Goal: Find specific page/section: Find specific page/section

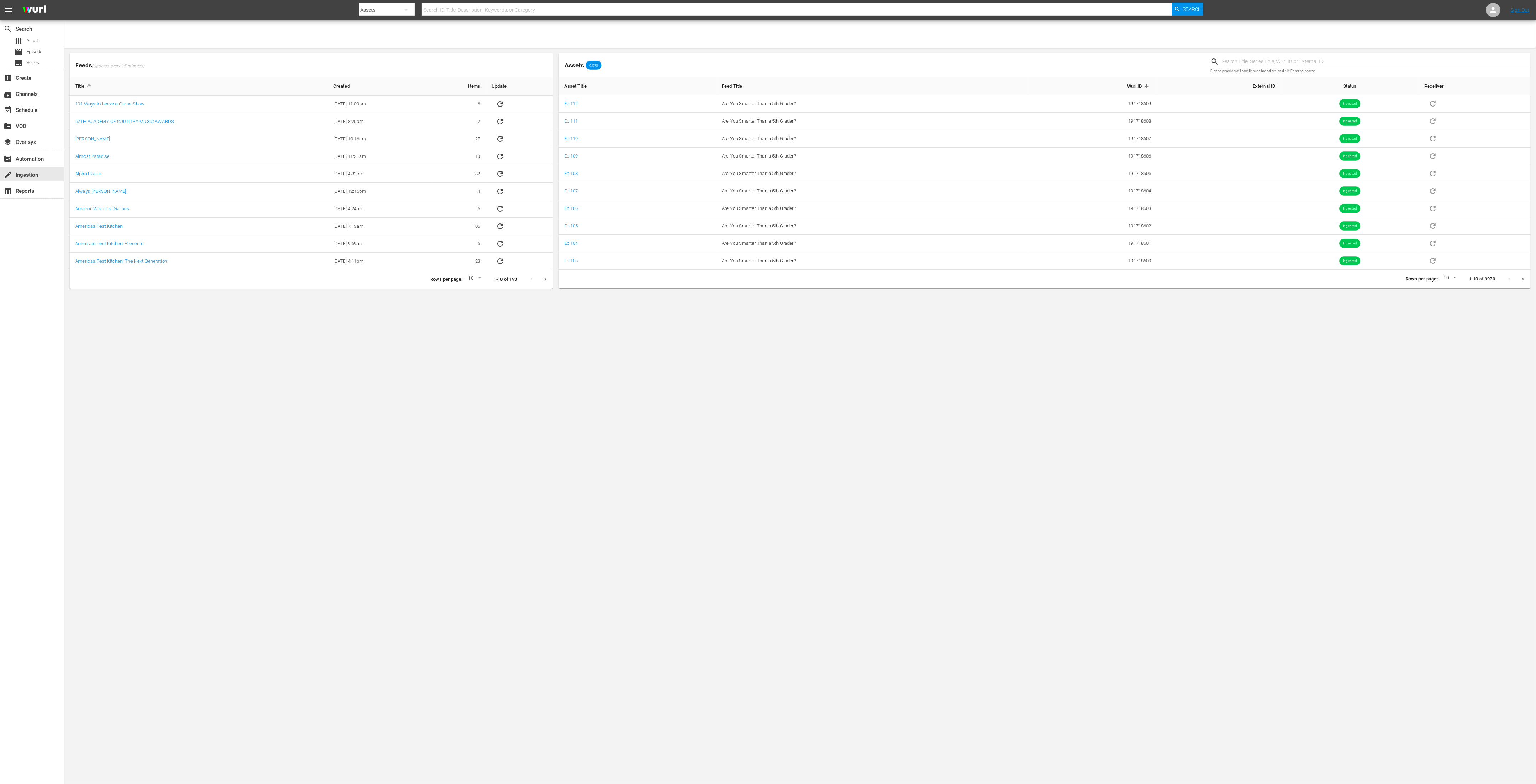
click at [269, 21] on body "menu Search By Assets Search ID, Title, Description, Keywords, or Category Sear…" at bounding box center [768, 392] width 1536 height 784
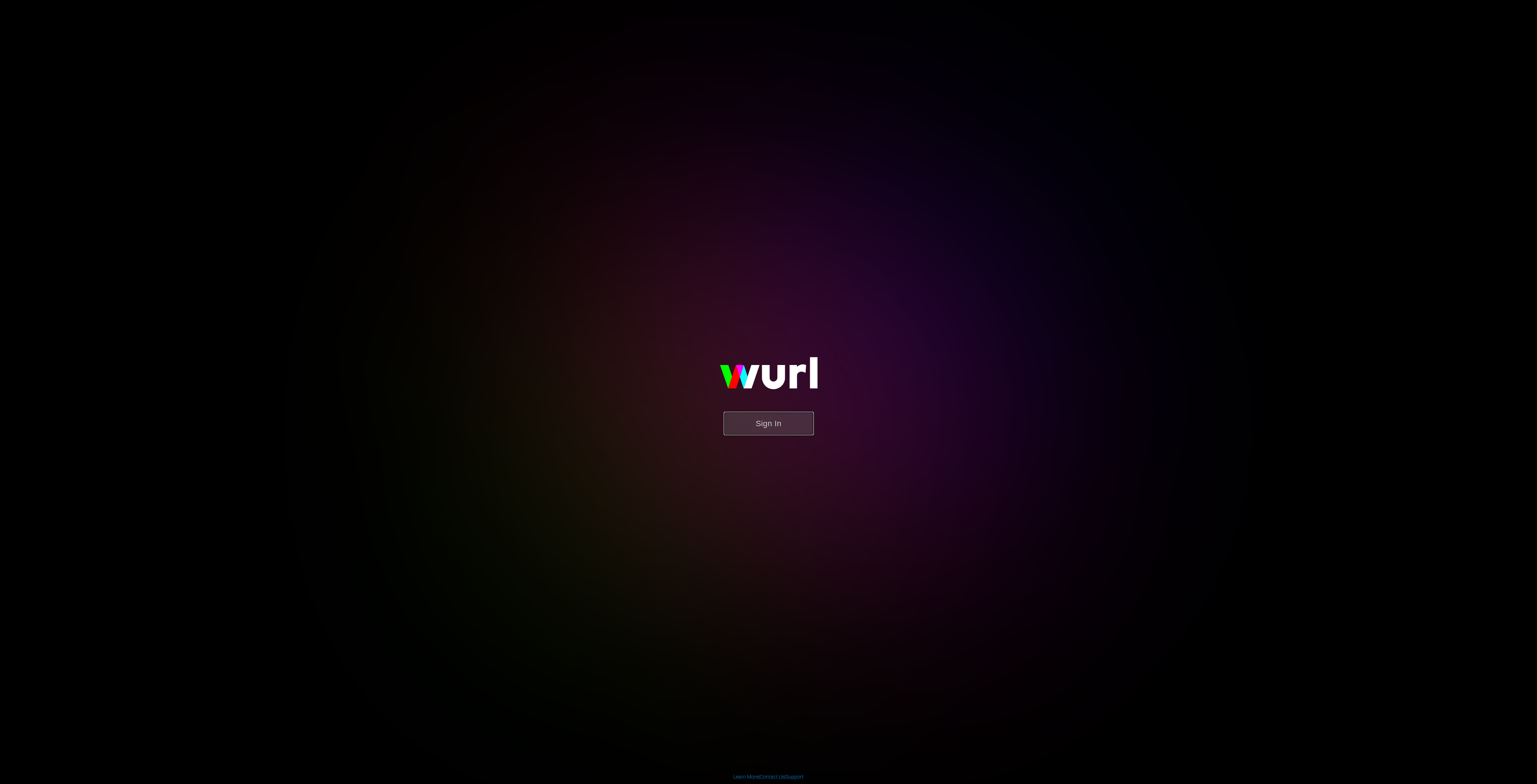
click at [783, 419] on button "Sign In" at bounding box center [768, 423] width 90 height 23
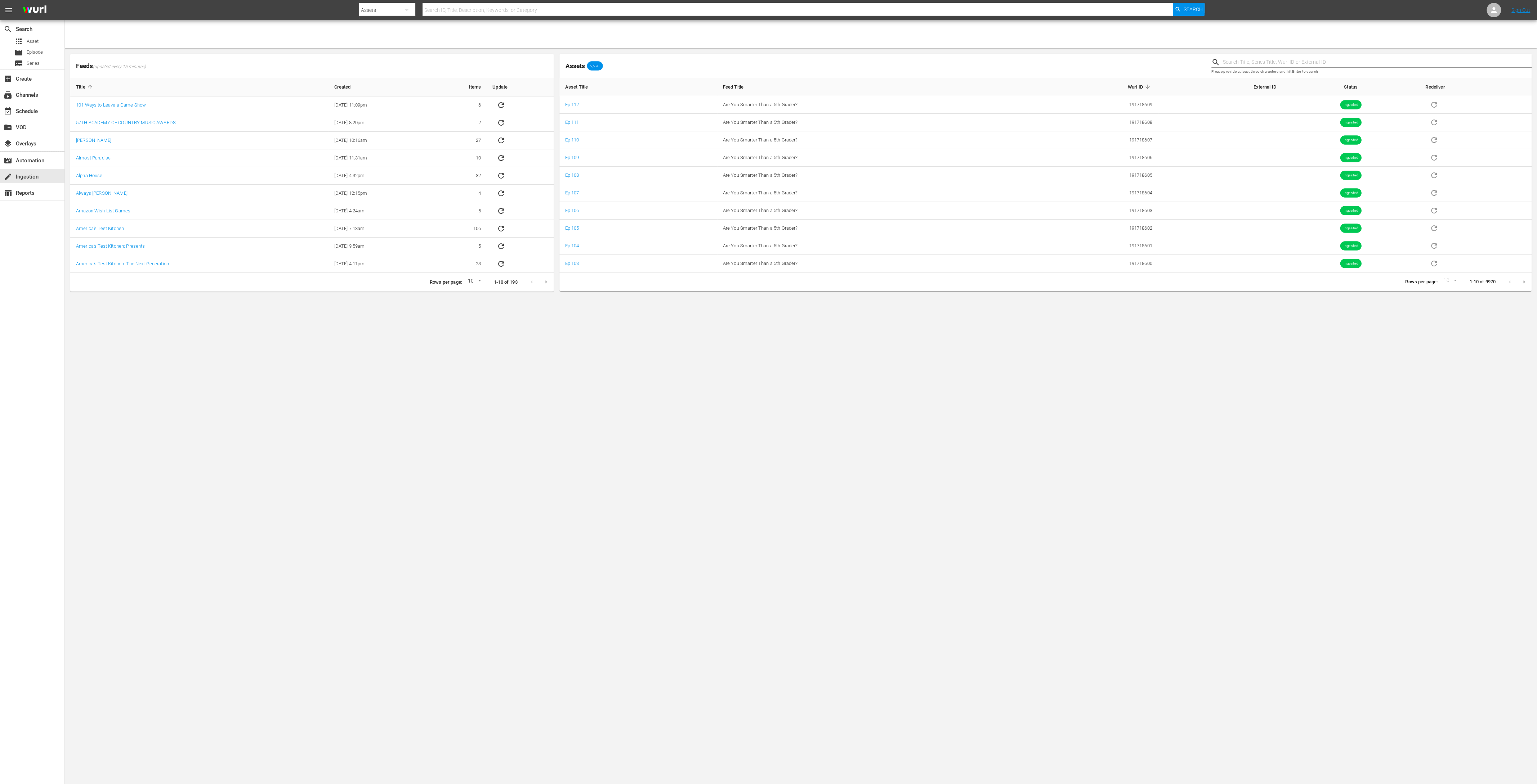
click at [895, 561] on body "menu Search By Assets Search ID, Title, Description, Keywords, or Category Sear…" at bounding box center [768, 392] width 1537 height 784
click at [884, 587] on body "menu Search By Assets Search ID, Title, Description, Keywords, or Category Sear…" at bounding box center [768, 392] width 1537 height 784
